Goal: Task Accomplishment & Management: Manage account settings

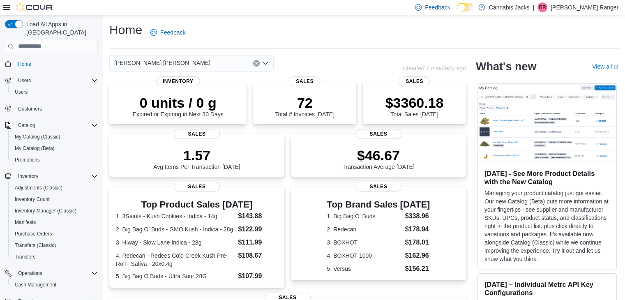
click at [597, 10] on p "Renee Ranger" at bounding box center [584, 7] width 68 height 10
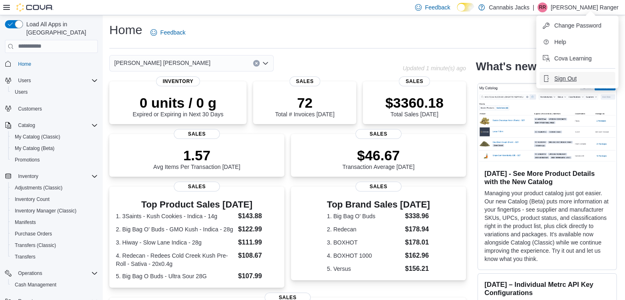
click at [573, 75] on span "Sign Out" at bounding box center [565, 78] width 22 height 8
